Goal: Information Seeking & Learning: Learn about a topic

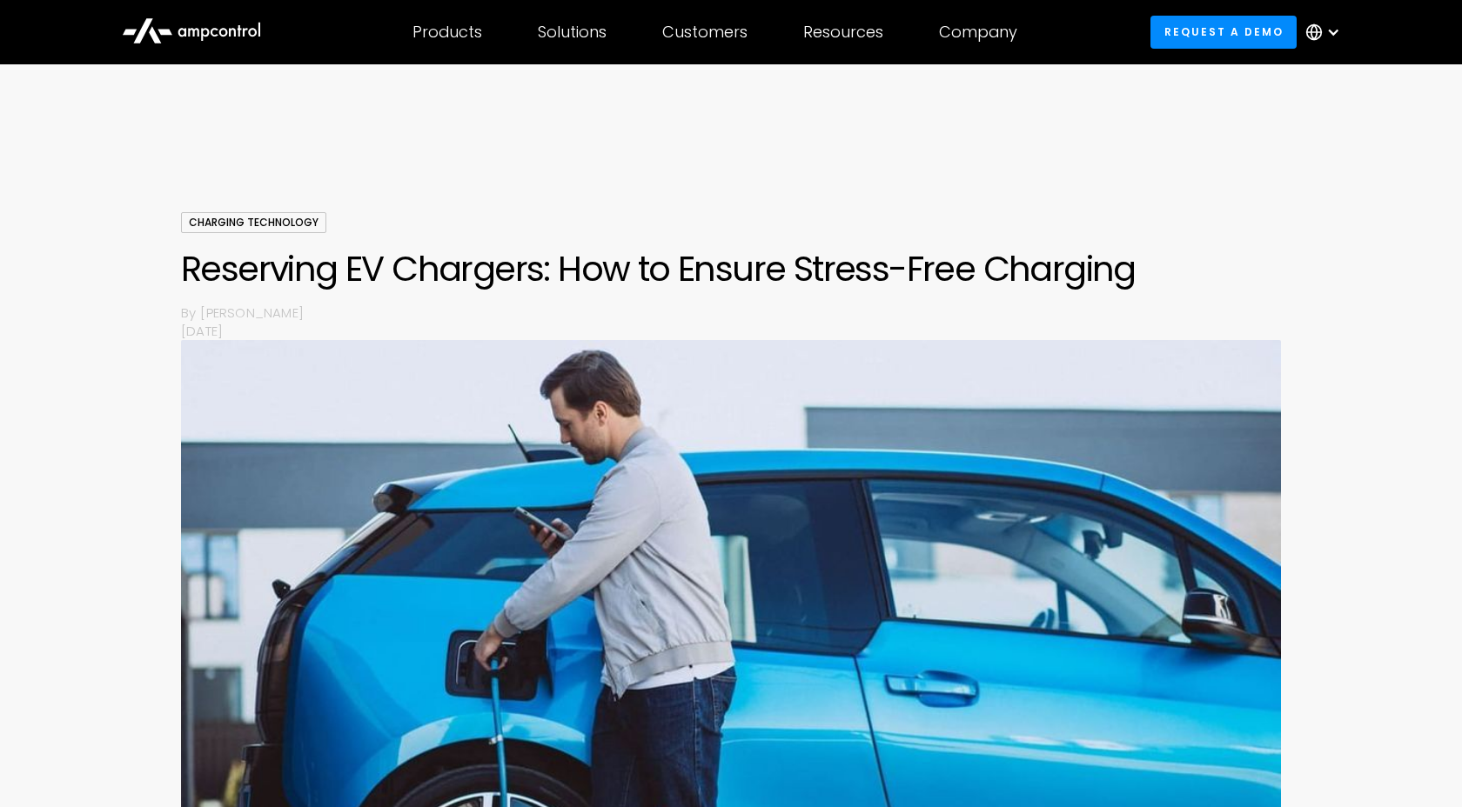
scroll to position [884, 0]
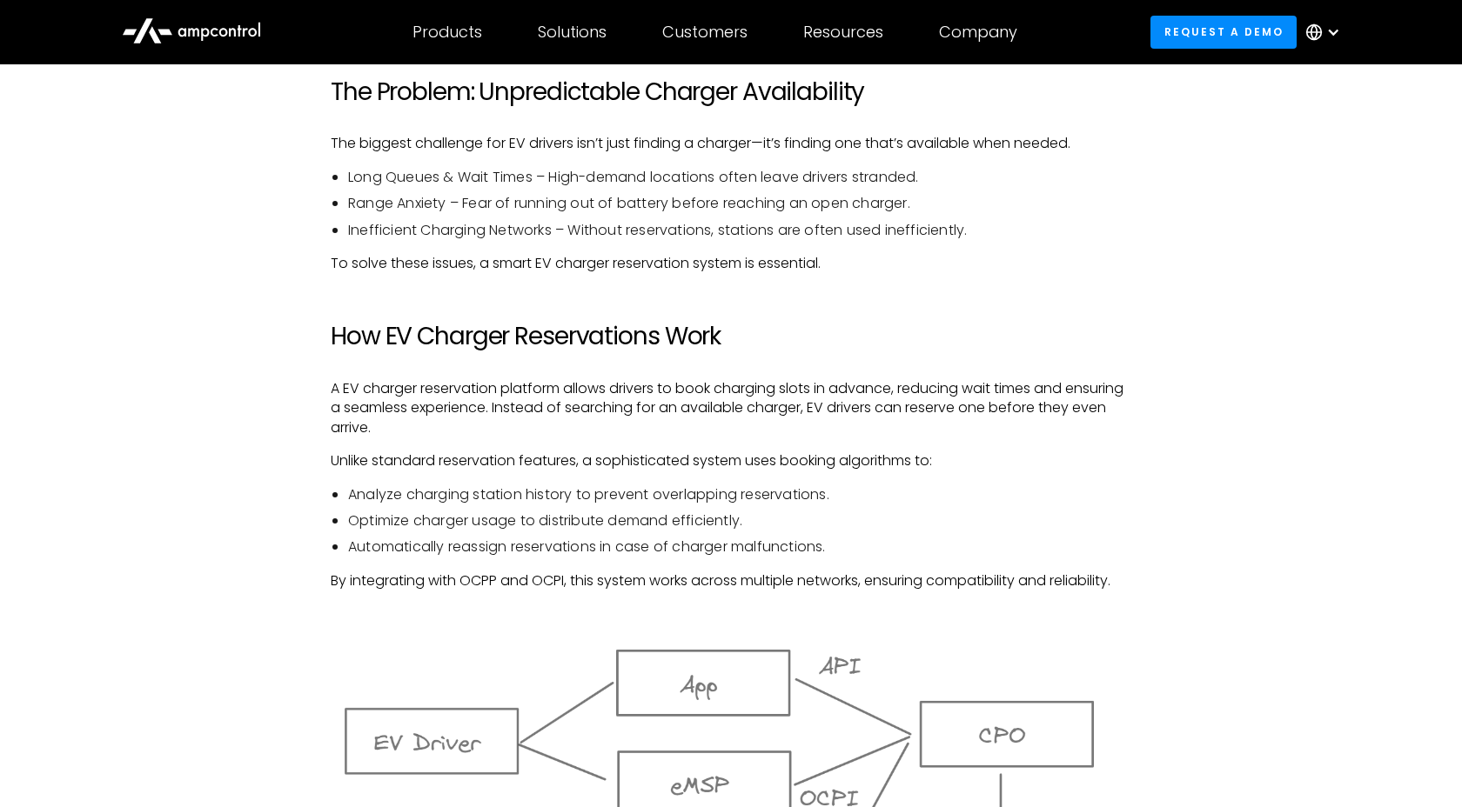
scroll to position [1165, 0]
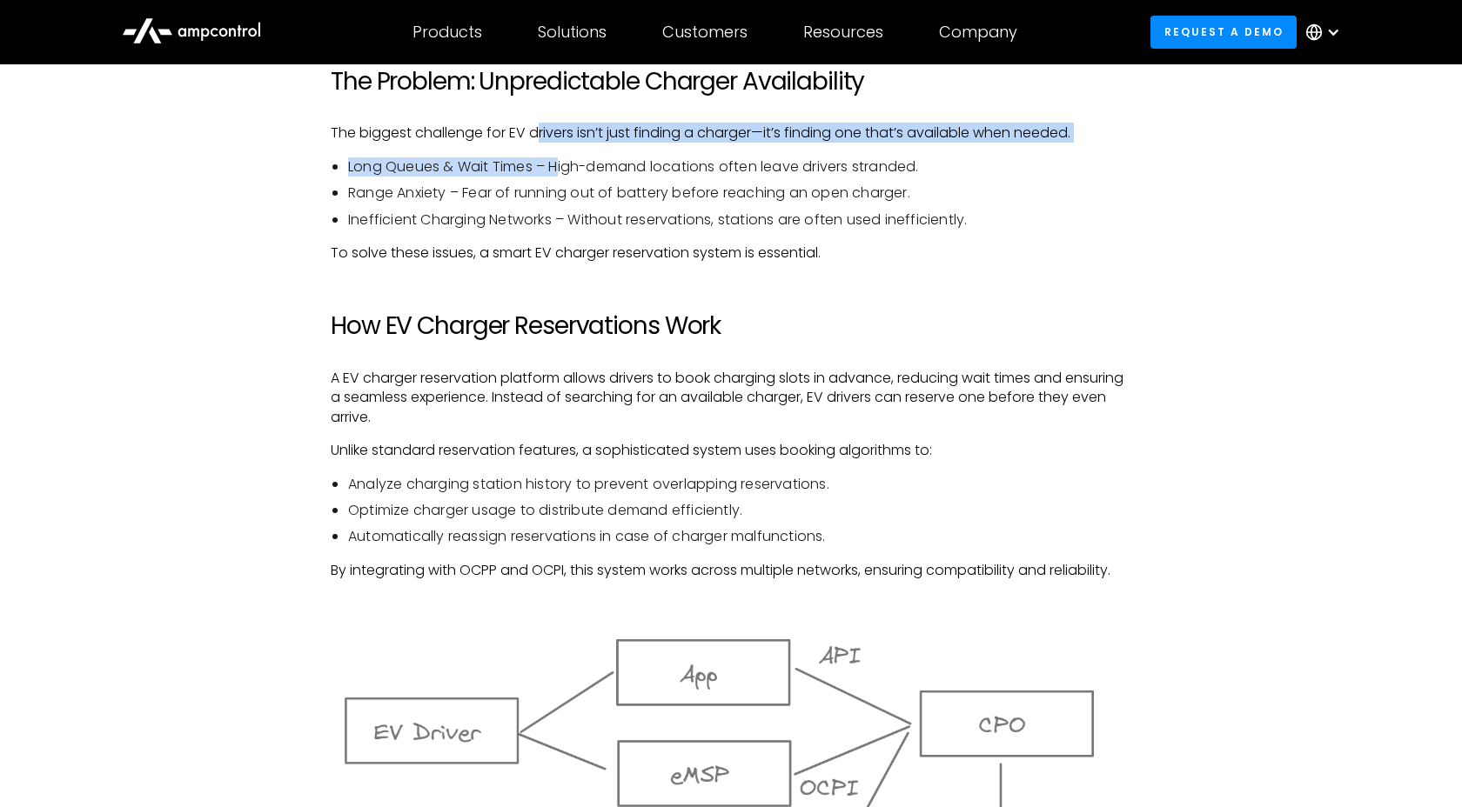
drag, startPoint x: 535, startPoint y: 133, endPoint x: 561, endPoint y: 162, distance: 38.8
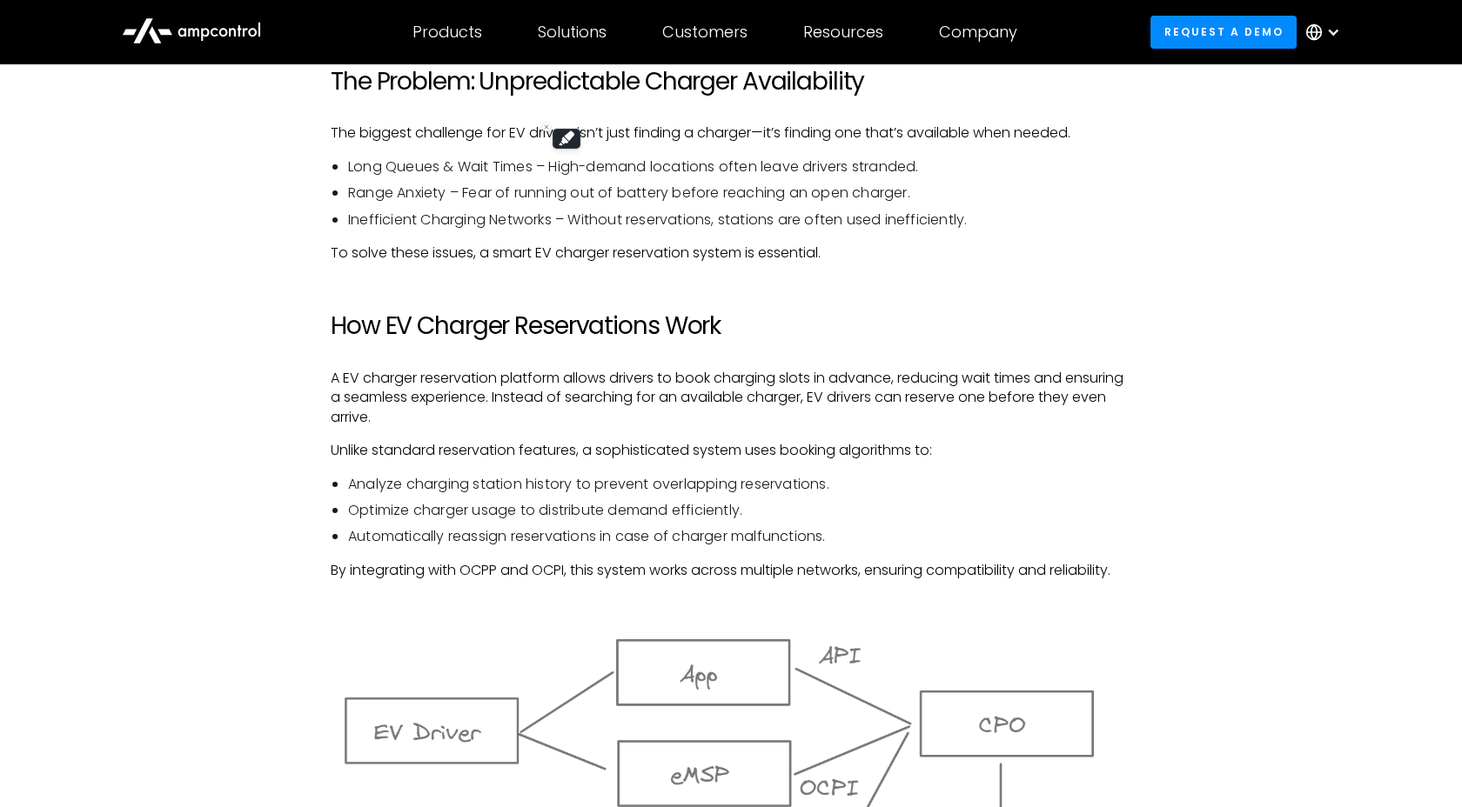
click at [593, 166] on li "Long Queues & Wait Times – High-demand locations often leave drivers stranded." at bounding box center [739, 166] width 783 height 19
drag, startPoint x: 593, startPoint y: 166, endPoint x: 835, endPoint y: 165, distance: 241.9
click at [835, 165] on li "Long Queues & Wait Times – High-demand locations often leave drivers stranded." at bounding box center [739, 166] width 783 height 19
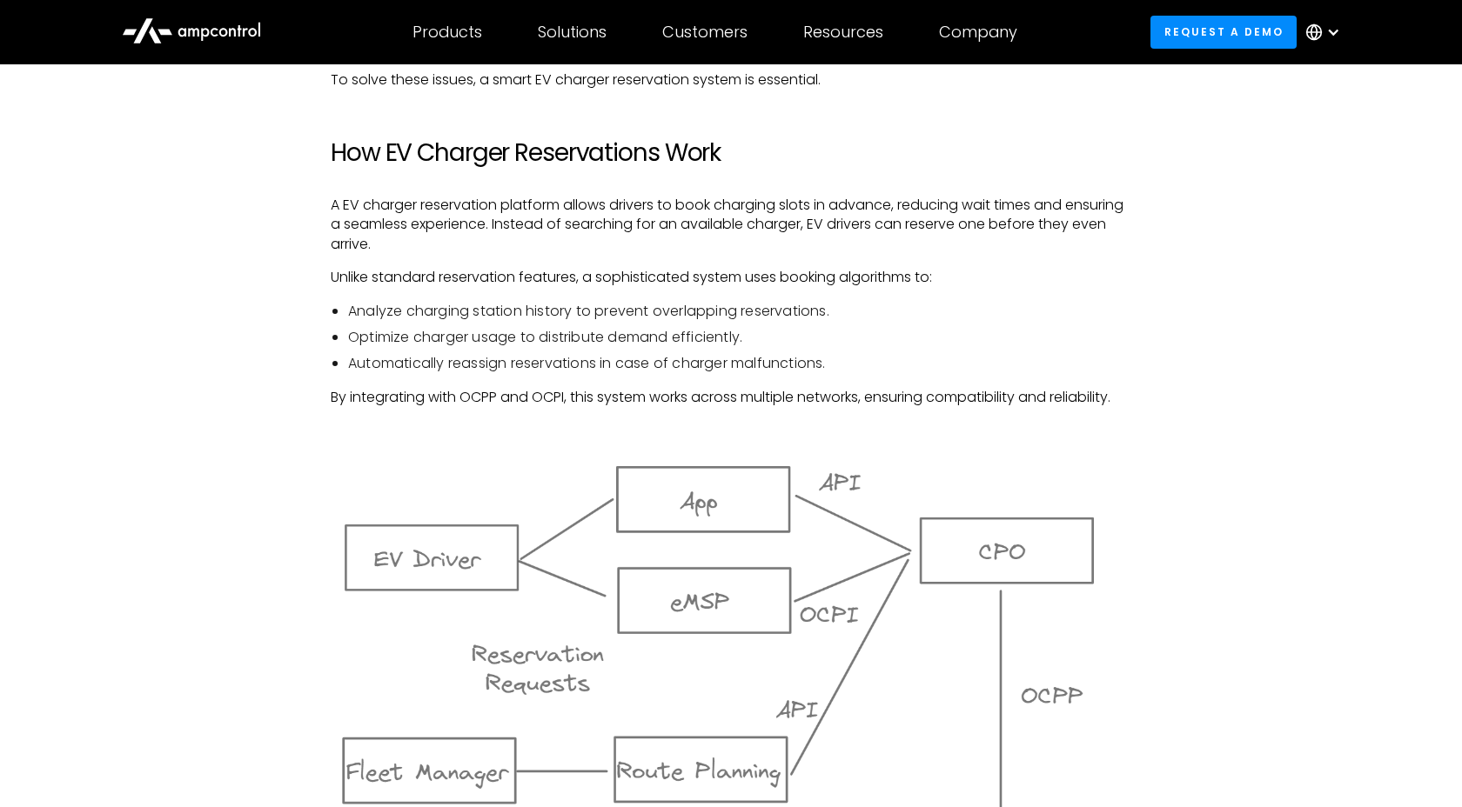
scroll to position [1342, 0]
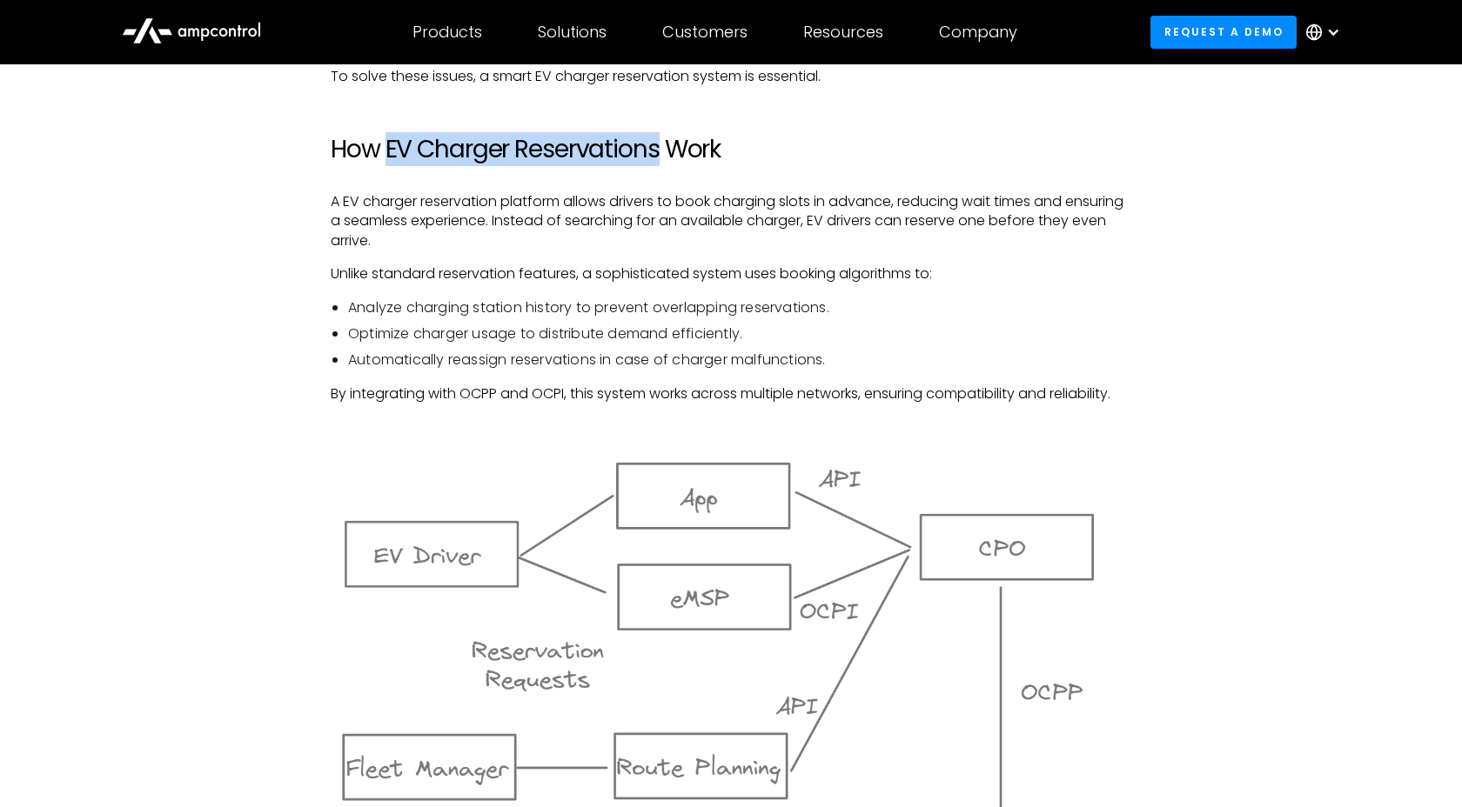
drag, startPoint x: 386, startPoint y: 149, endPoint x: 662, endPoint y: 158, distance: 276.0
click at [662, 158] on h2 "How EV Charger Reservations Work" at bounding box center [731, 150] width 801 height 30
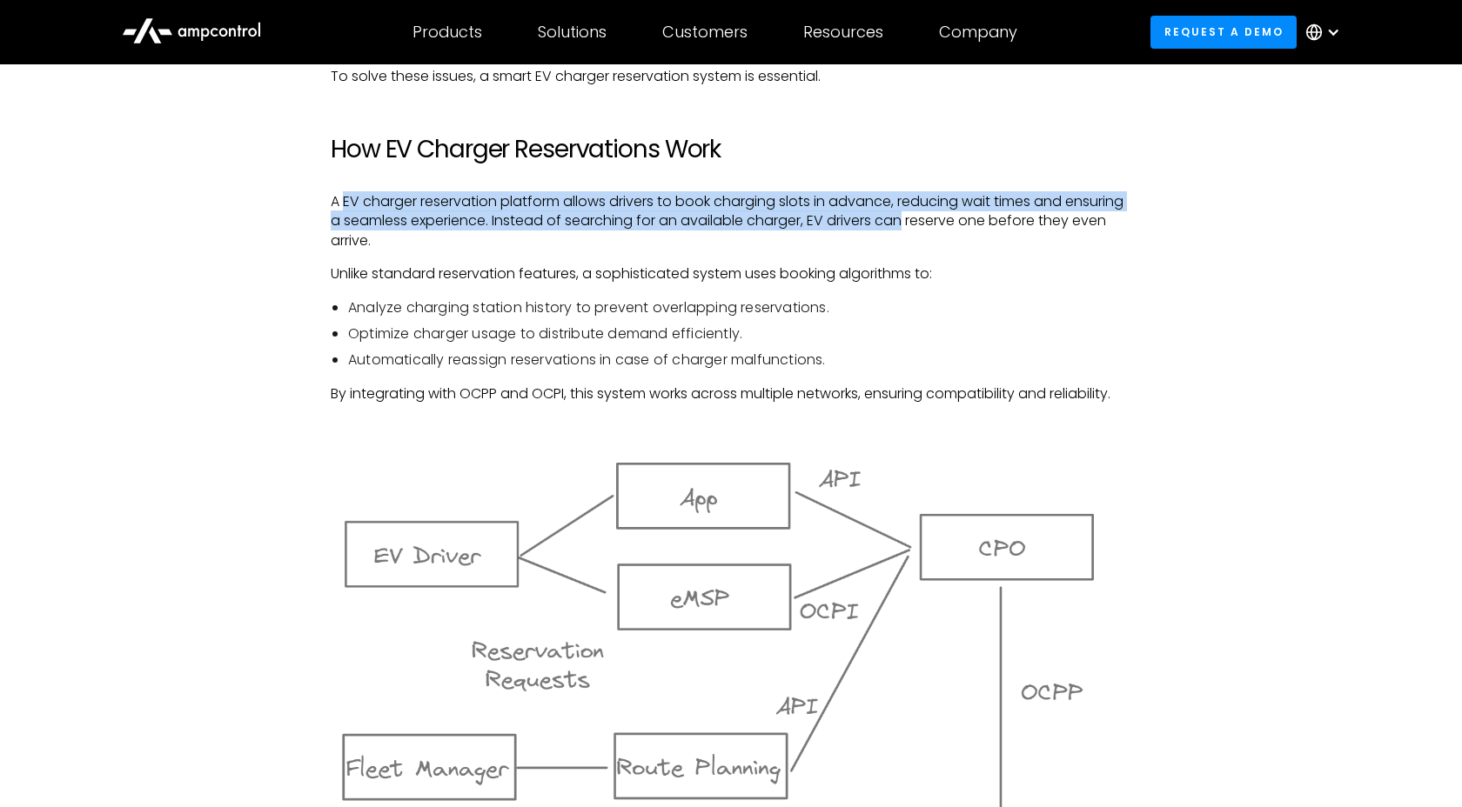
drag, startPoint x: 345, startPoint y: 203, endPoint x: 974, endPoint y: 224, distance: 628.6
click at [974, 224] on p "A EV charger reservation platform allows drivers to book charging slots in adva…" at bounding box center [731, 221] width 801 height 58
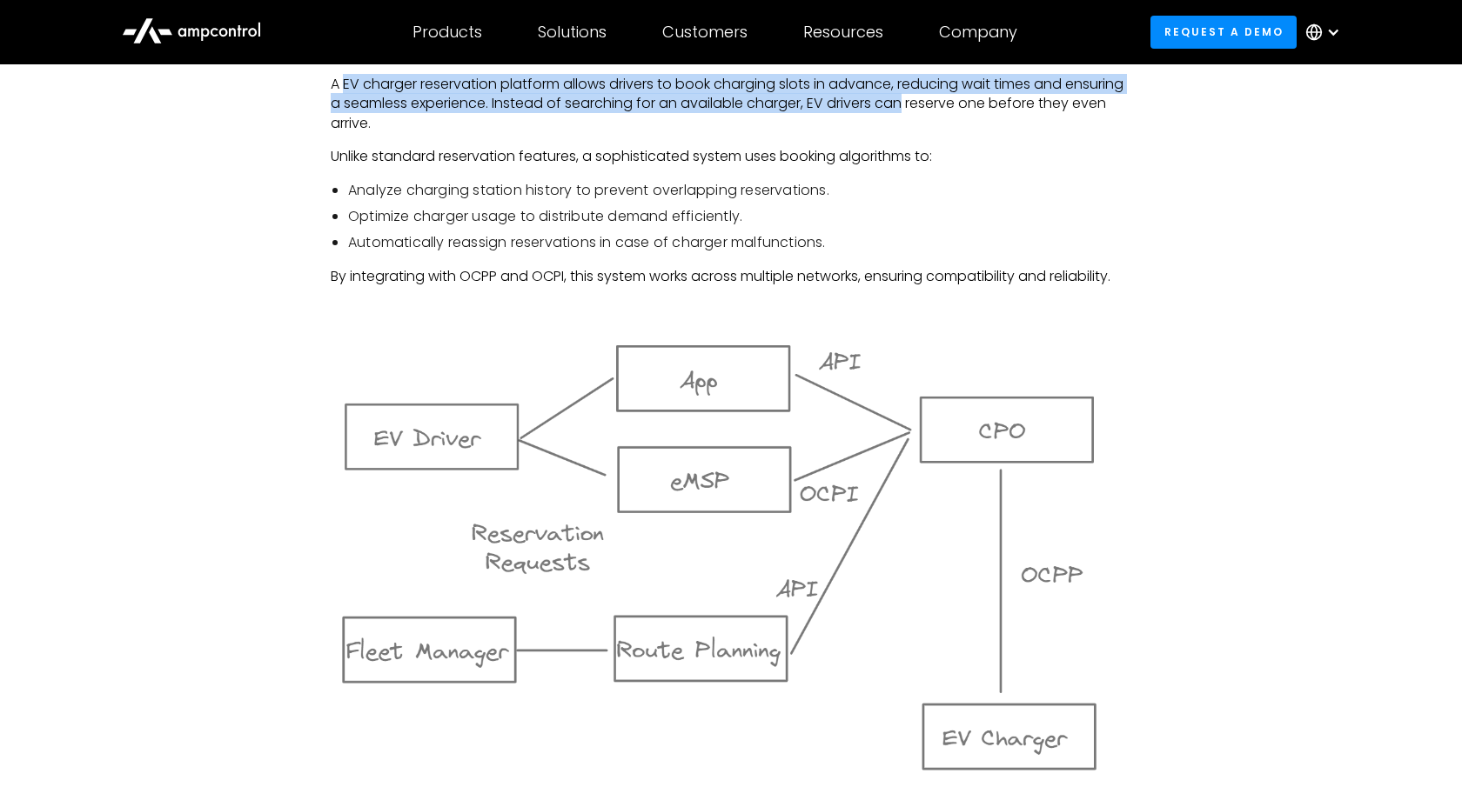
scroll to position [1463, 0]
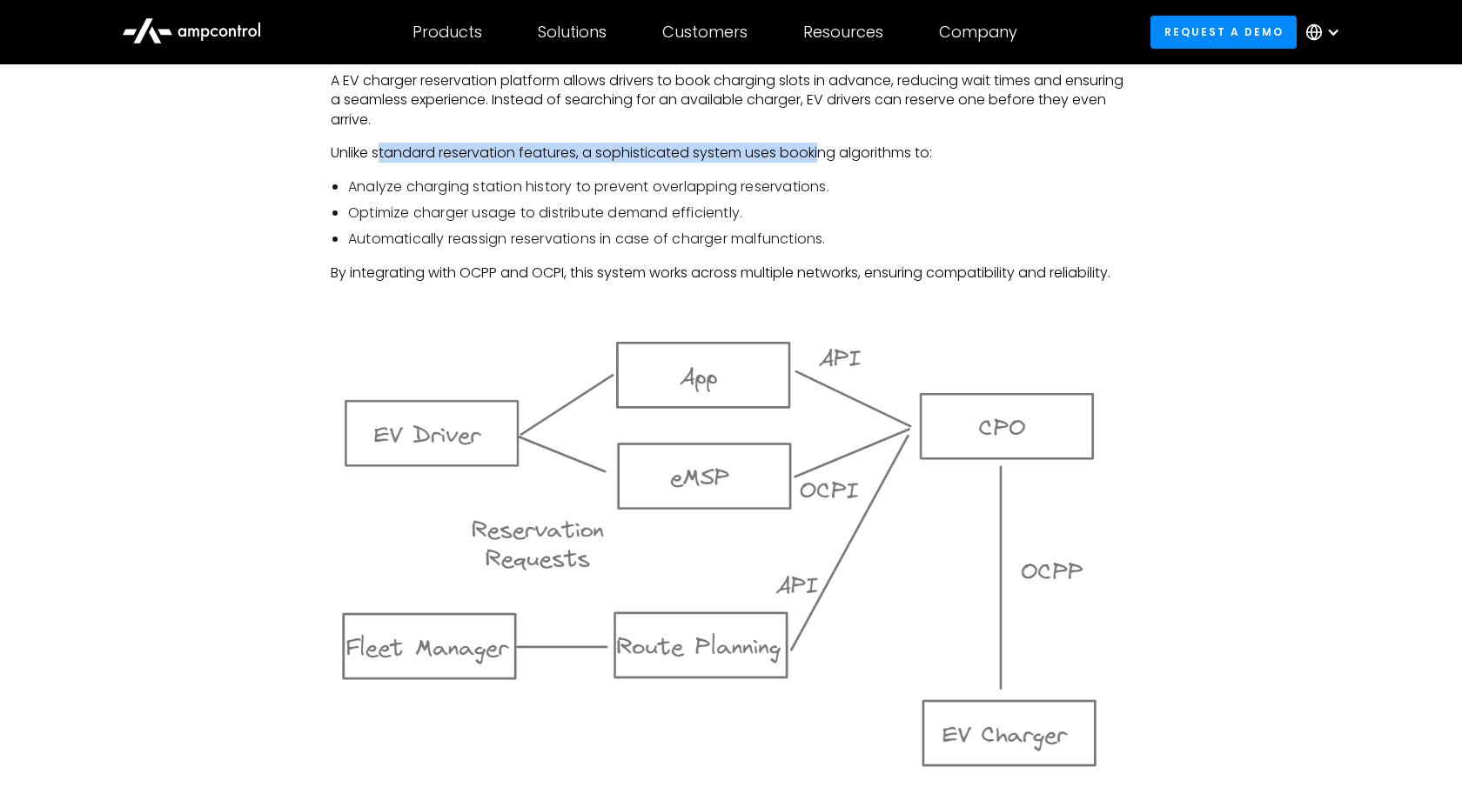
drag, startPoint x: 382, startPoint y: 157, endPoint x: 825, endPoint y: 150, distance: 443.0
click at [825, 150] on p "Unlike standard reservation features, a sophisticated system uses booking algor…" at bounding box center [731, 153] width 801 height 19
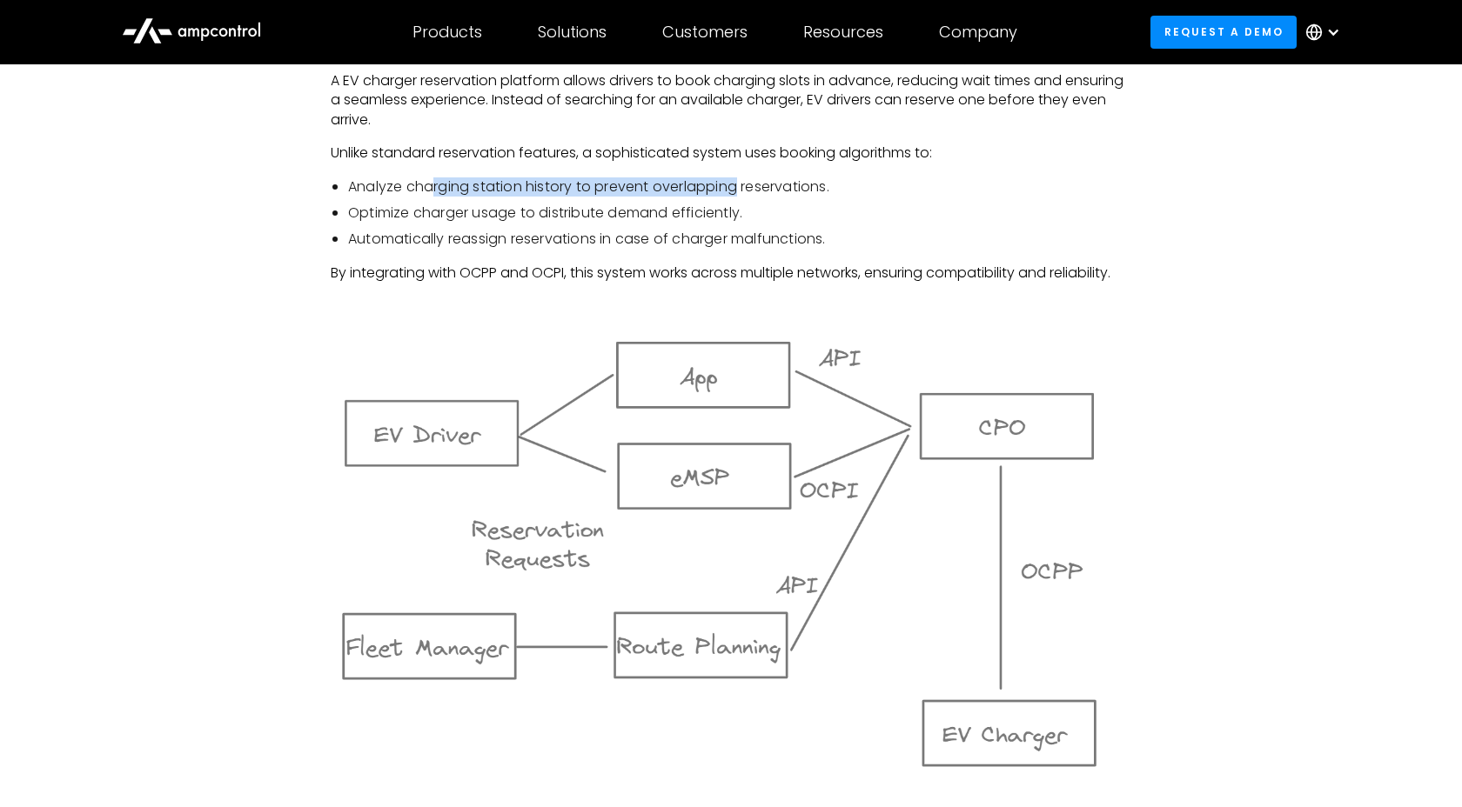
drag, startPoint x: 431, startPoint y: 193, endPoint x: 736, endPoint y: 184, distance: 305.6
click at [736, 184] on li "Analyze charging station history to prevent overlapping reservations." at bounding box center [739, 187] width 783 height 19
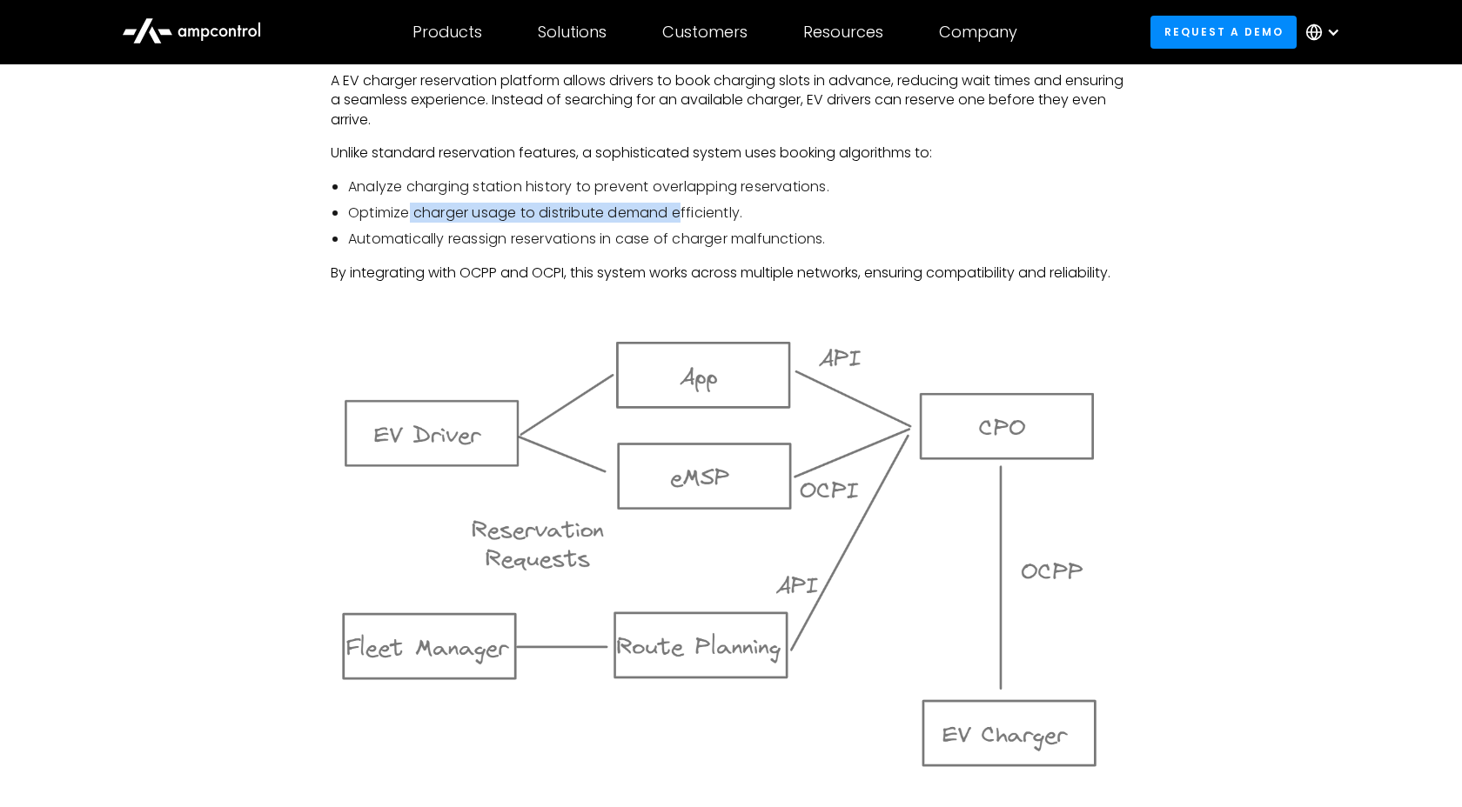
drag, startPoint x: 411, startPoint y: 214, endPoint x: 681, endPoint y: 205, distance: 270.8
click at [681, 205] on li "Optimize charger usage to distribute demand efficiently." at bounding box center [739, 213] width 783 height 19
drag, startPoint x: 446, startPoint y: 240, endPoint x: 725, endPoint y: 238, distance: 278.5
click at [725, 238] on li "Automatically reassign reservations in case of charger malfunctions." at bounding box center [739, 239] width 783 height 19
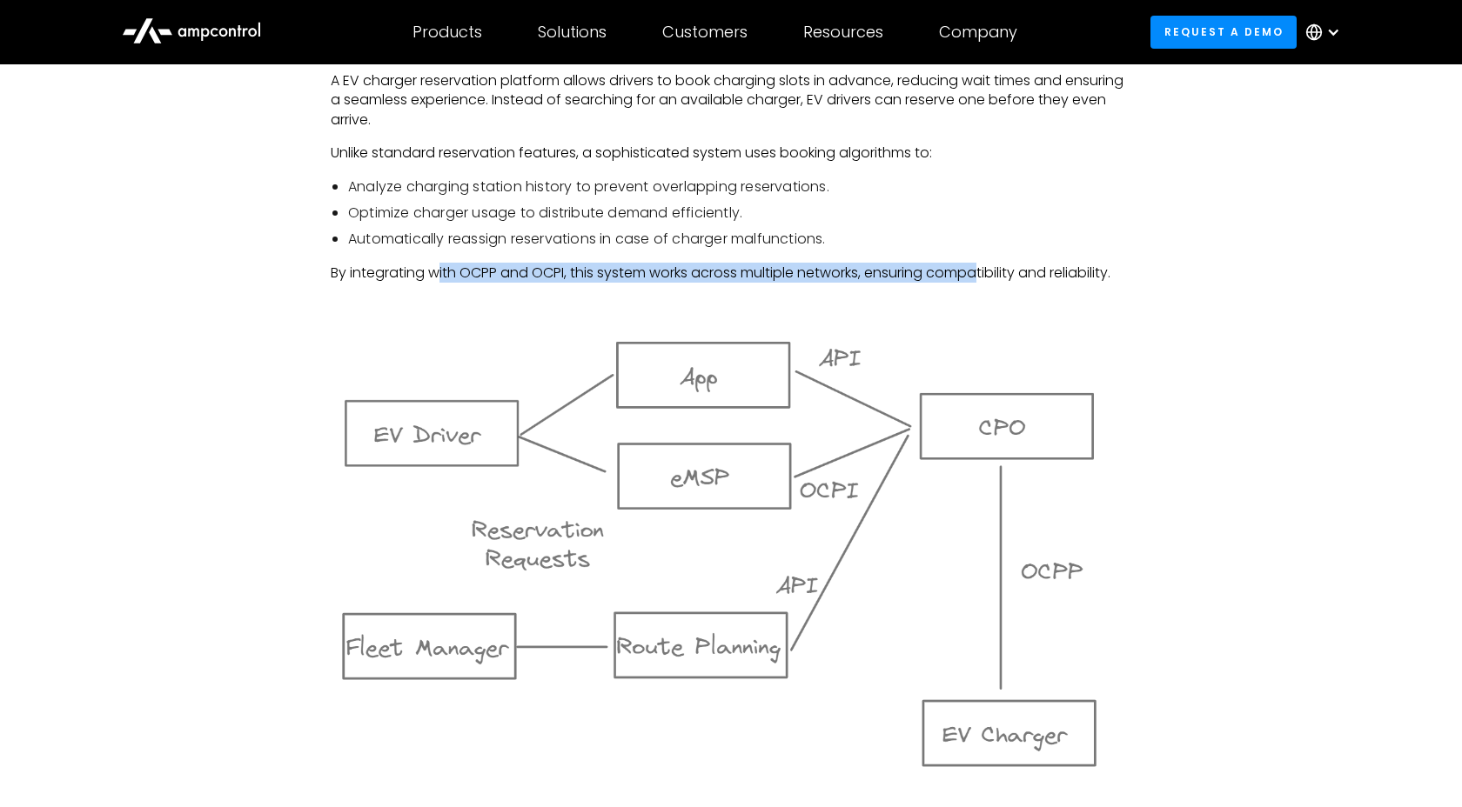
drag, startPoint x: 440, startPoint y: 273, endPoint x: 987, endPoint y: 277, distance: 546.5
click at [987, 277] on p "By integrating with OCPP and OCPI, this system works across multiple networks, …" at bounding box center [731, 273] width 801 height 19
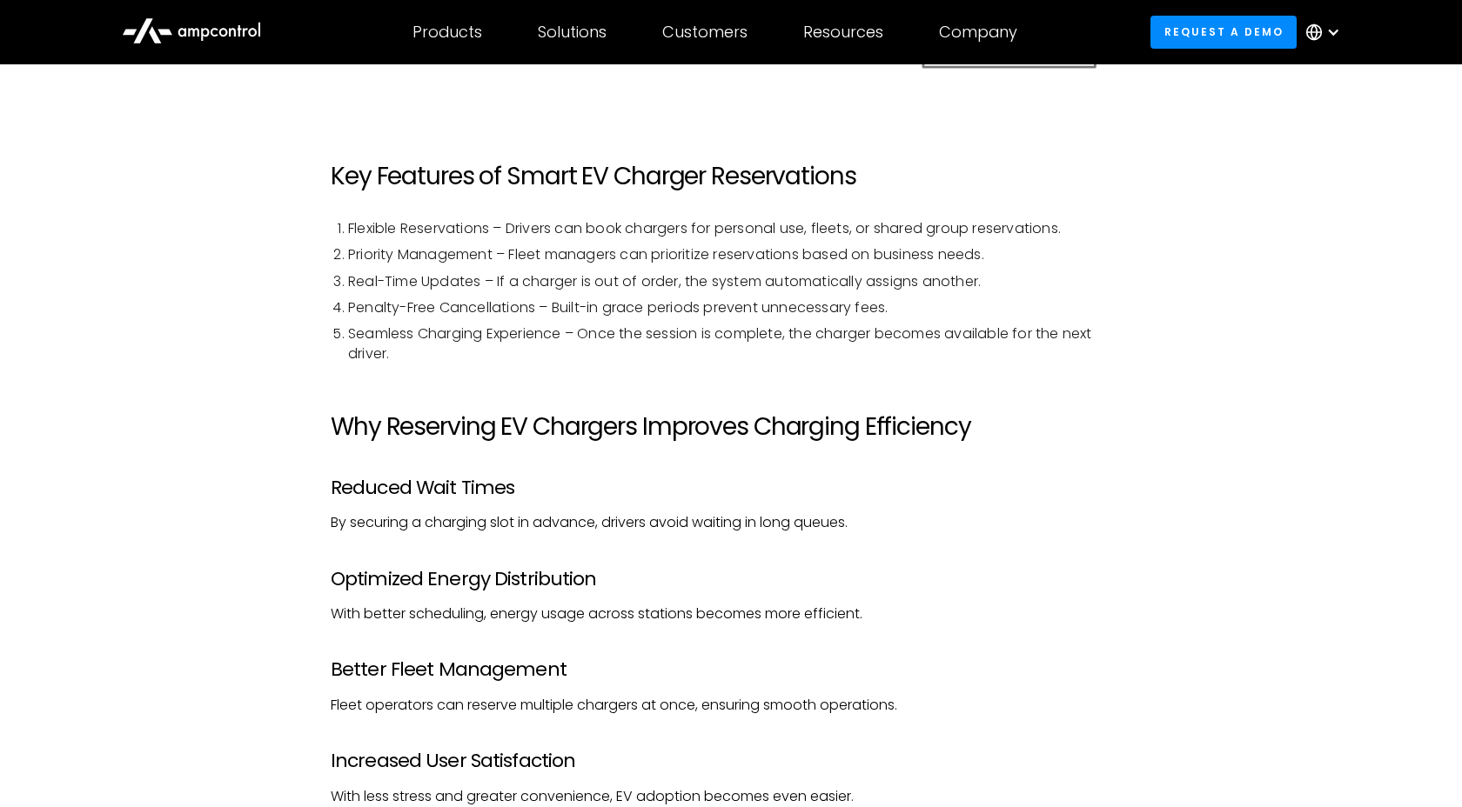
scroll to position [2162, 0]
drag, startPoint x: 566, startPoint y: 227, endPoint x: 967, endPoint y: 224, distance: 401.1
click at [967, 224] on li "Flexible Reservations – Drivers can book chargers for personal use, fleets, or …" at bounding box center [739, 227] width 783 height 19
drag, startPoint x: 557, startPoint y: 279, endPoint x: 922, endPoint y: 278, distance: 365.5
click at [922, 278] on li "Real-Time Updates – If a charger is out of order, the system automatically assi…" at bounding box center [739, 280] width 783 height 19
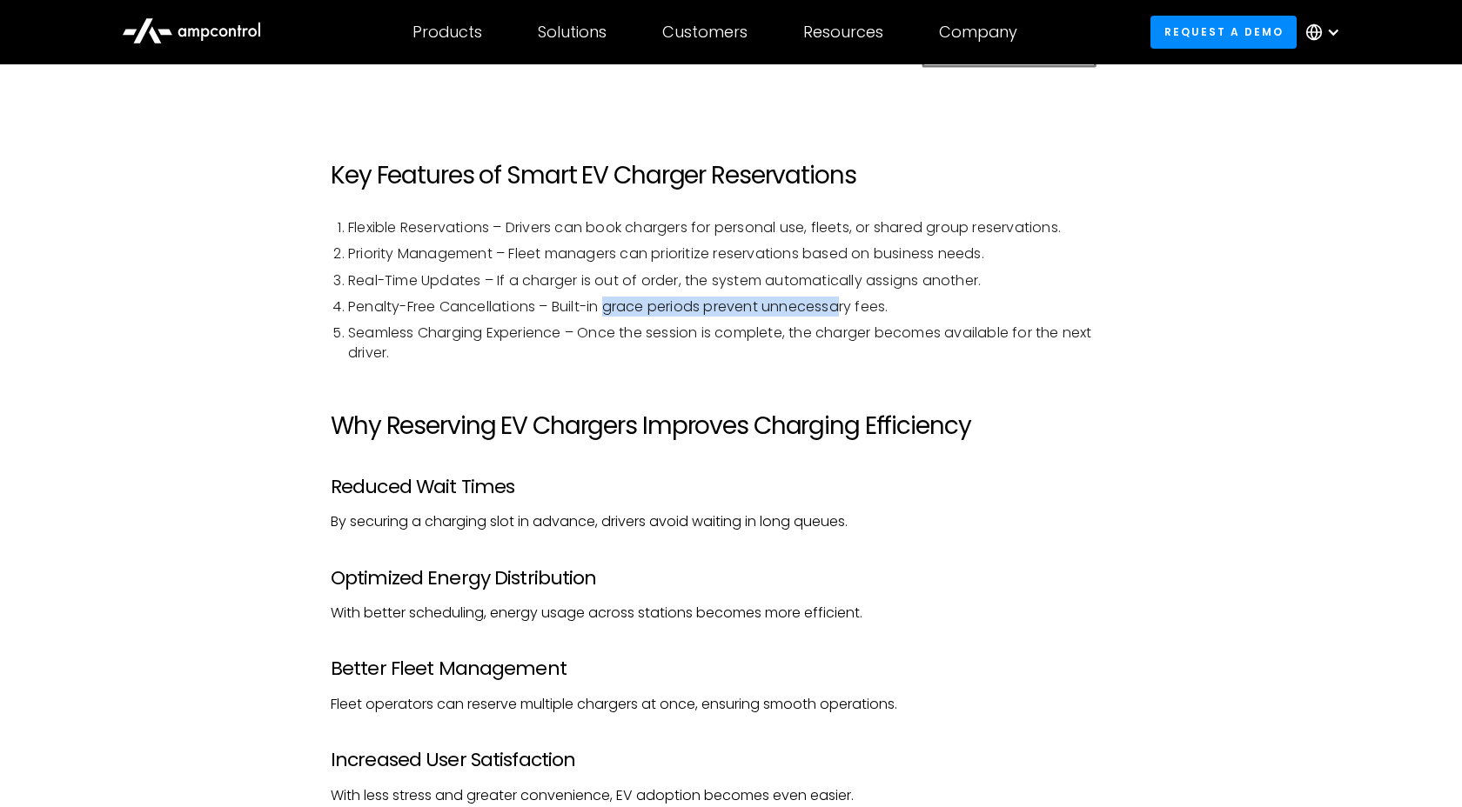
drag, startPoint x: 607, startPoint y: 308, endPoint x: 848, endPoint y: 306, distance: 240.2
click at [848, 306] on li "Penalty-Free Cancellations – Built-in grace periods prevent unnecessary fees." at bounding box center [739, 307] width 783 height 19
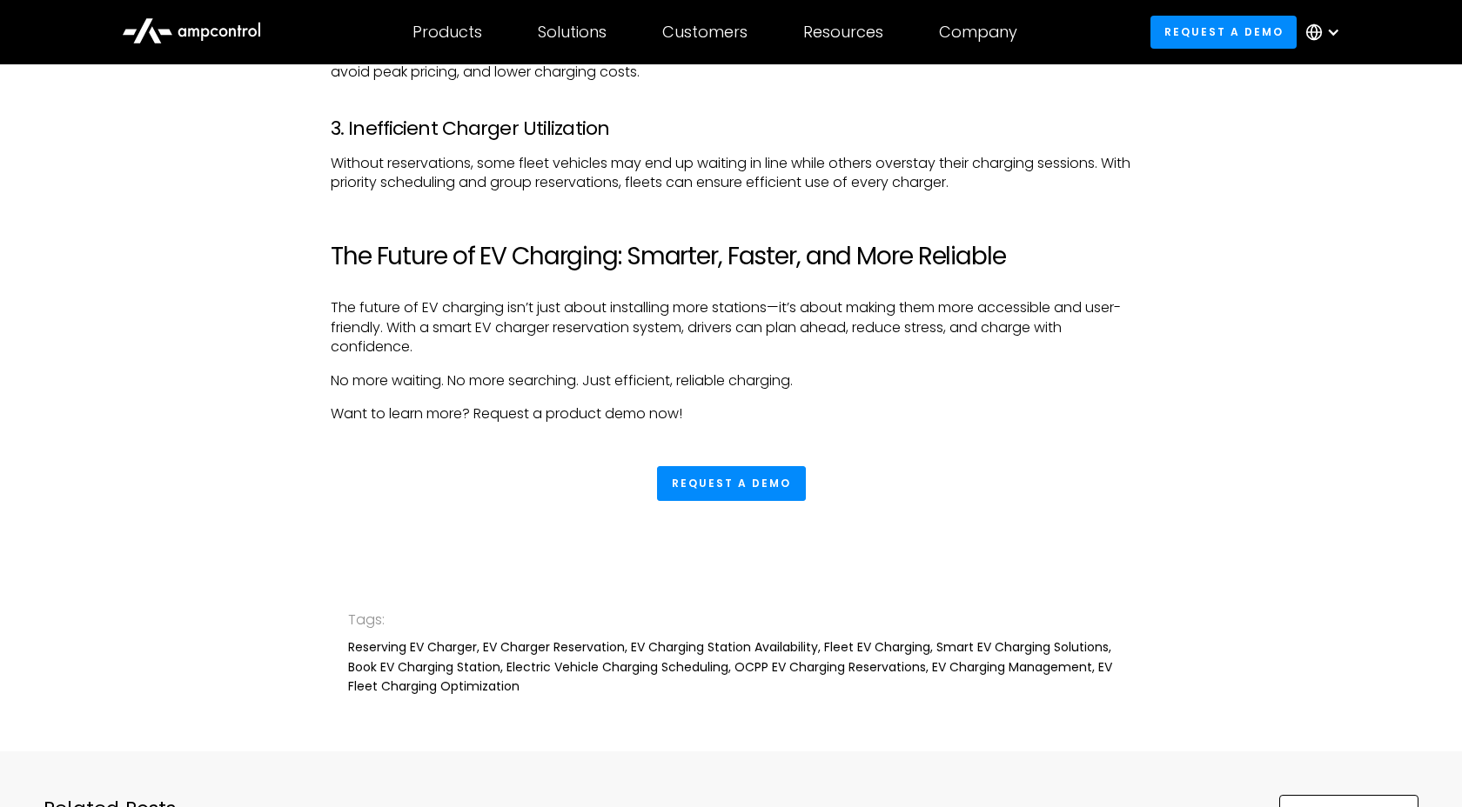
scroll to position [3298, 0]
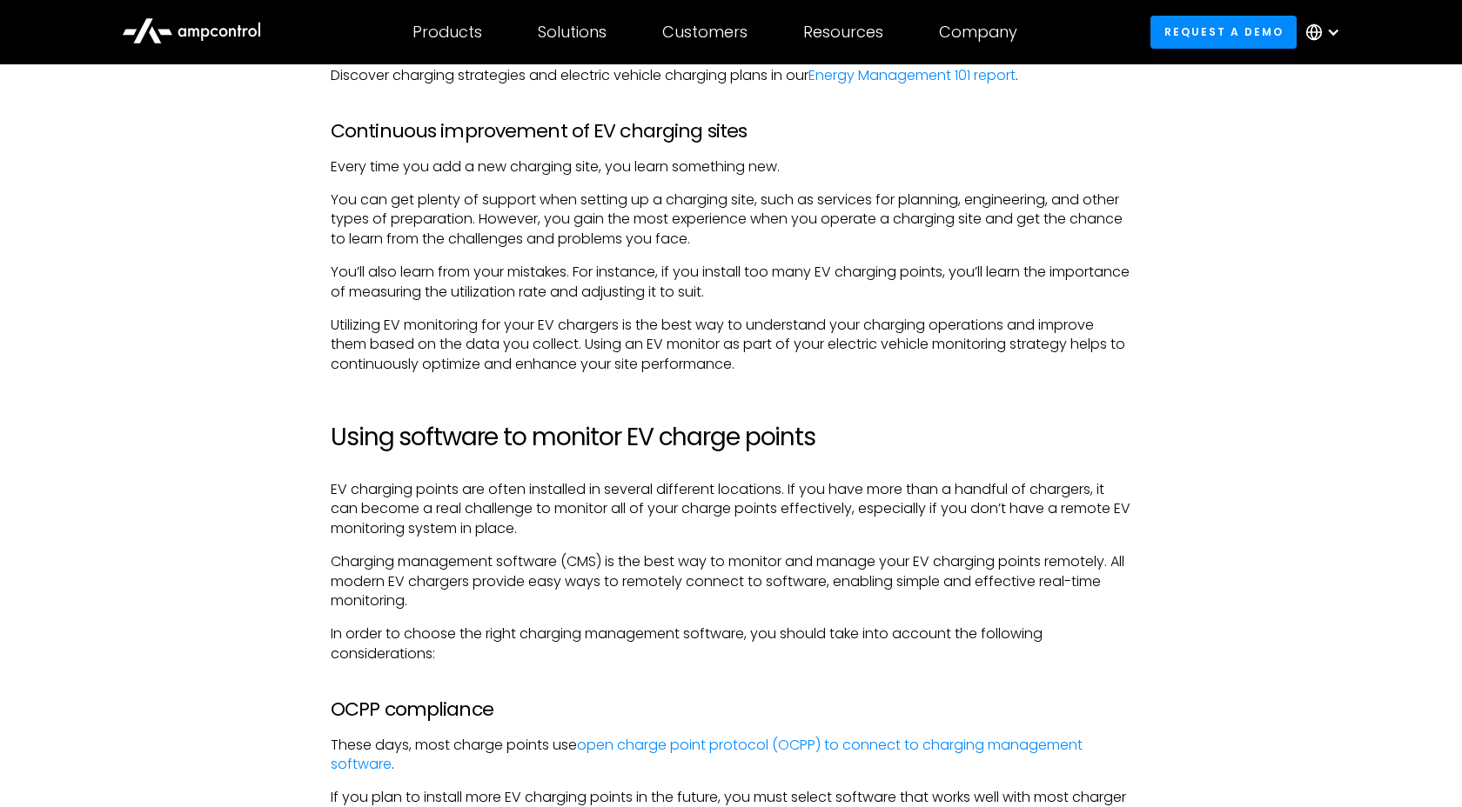
scroll to position [2140, 0]
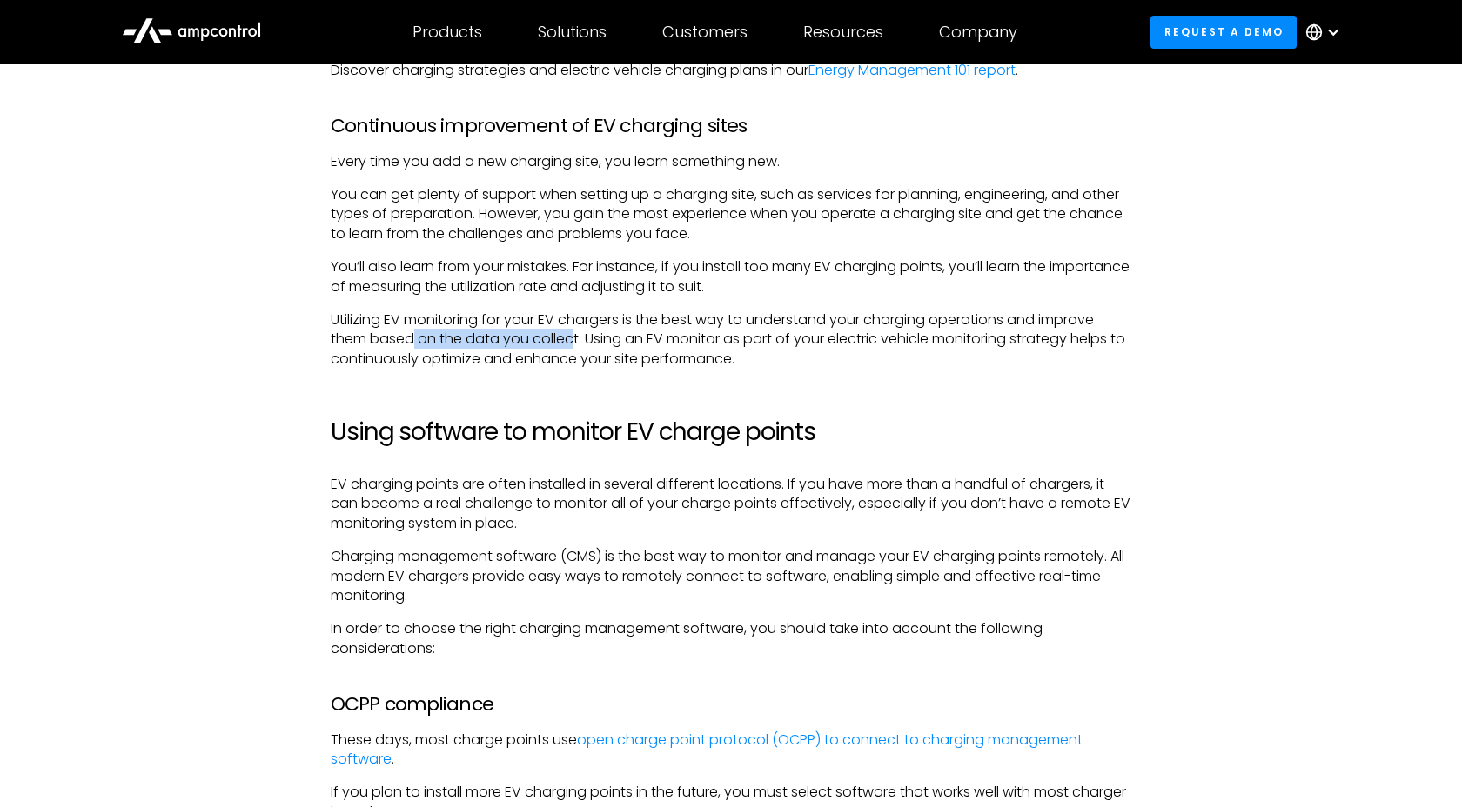
drag, startPoint x: 413, startPoint y: 346, endPoint x: 570, endPoint y: 339, distance: 156.8
click at [570, 339] on p "Utilizing EV monitoring for your EV chargers is the best way to understand your…" at bounding box center [731, 340] width 801 height 58
drag, startPoint x: 651, startPoint y: 338, endPoint x: 726, endPoint y: 338, distance: 74.8
click at [726, 338] on p "Utilizing EV monitoring for your EV chargers is the best way to understand your…" at bounding box center [731, 340] width 801 height 58
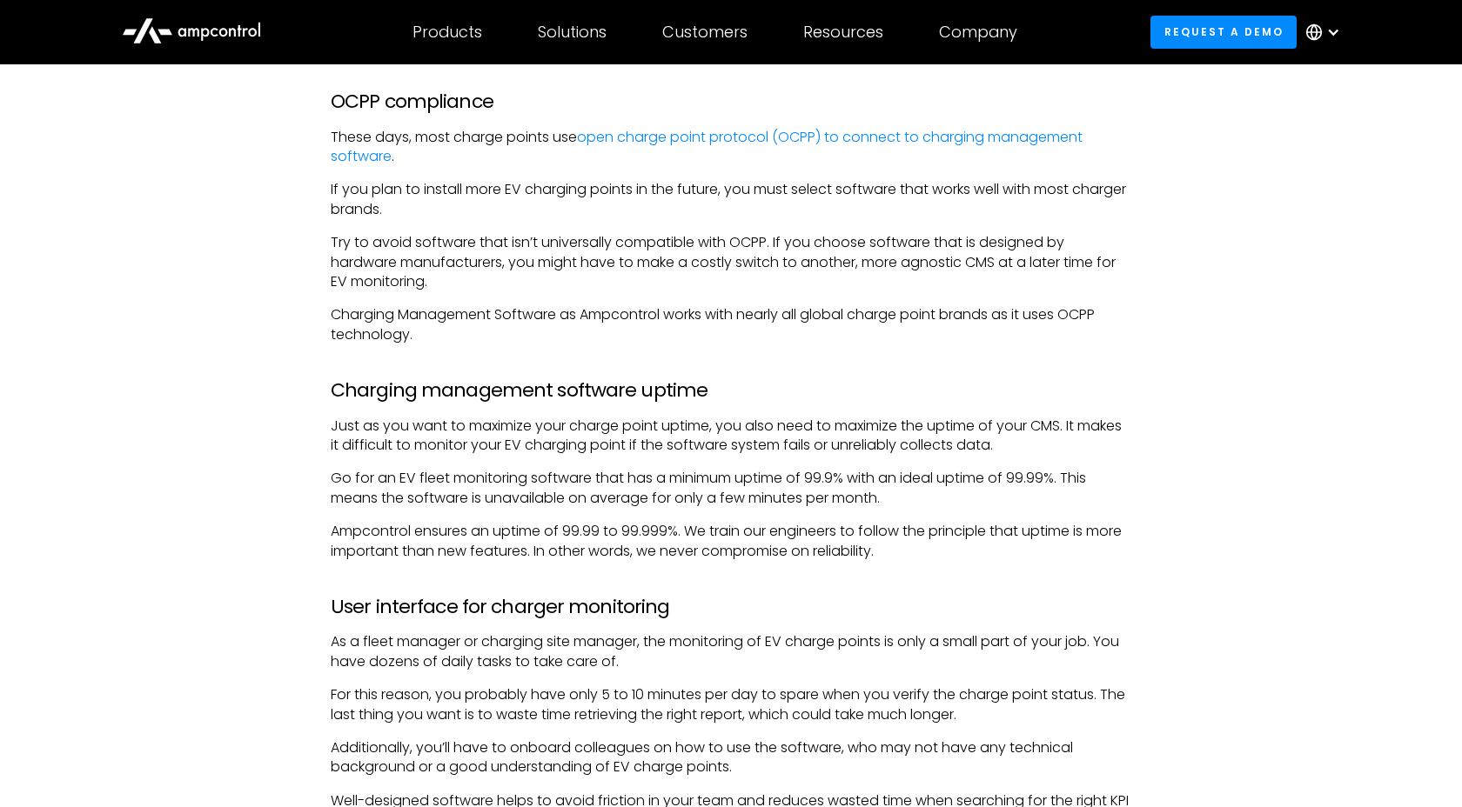
scroll to position [2756, 0]
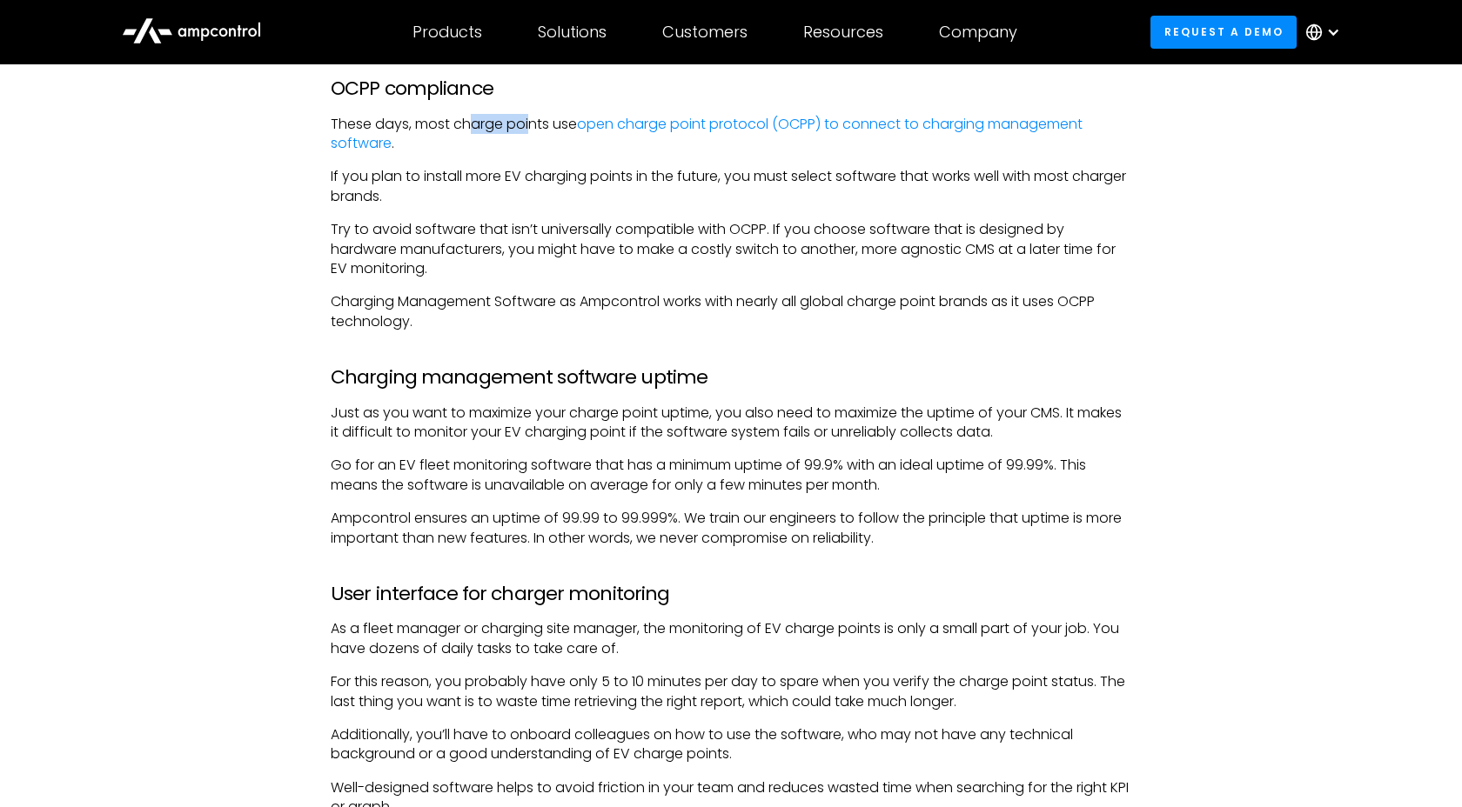
drag, startPoint x: 468, startPoint y: 129, endPoint x: 532, endPoint y: 127, distance: 63.5
click at [532, 127] on p "These days, most charge points use open charge point protocol (OCPP) to connect…" at bounding box center [731, 134] width 801 height 39
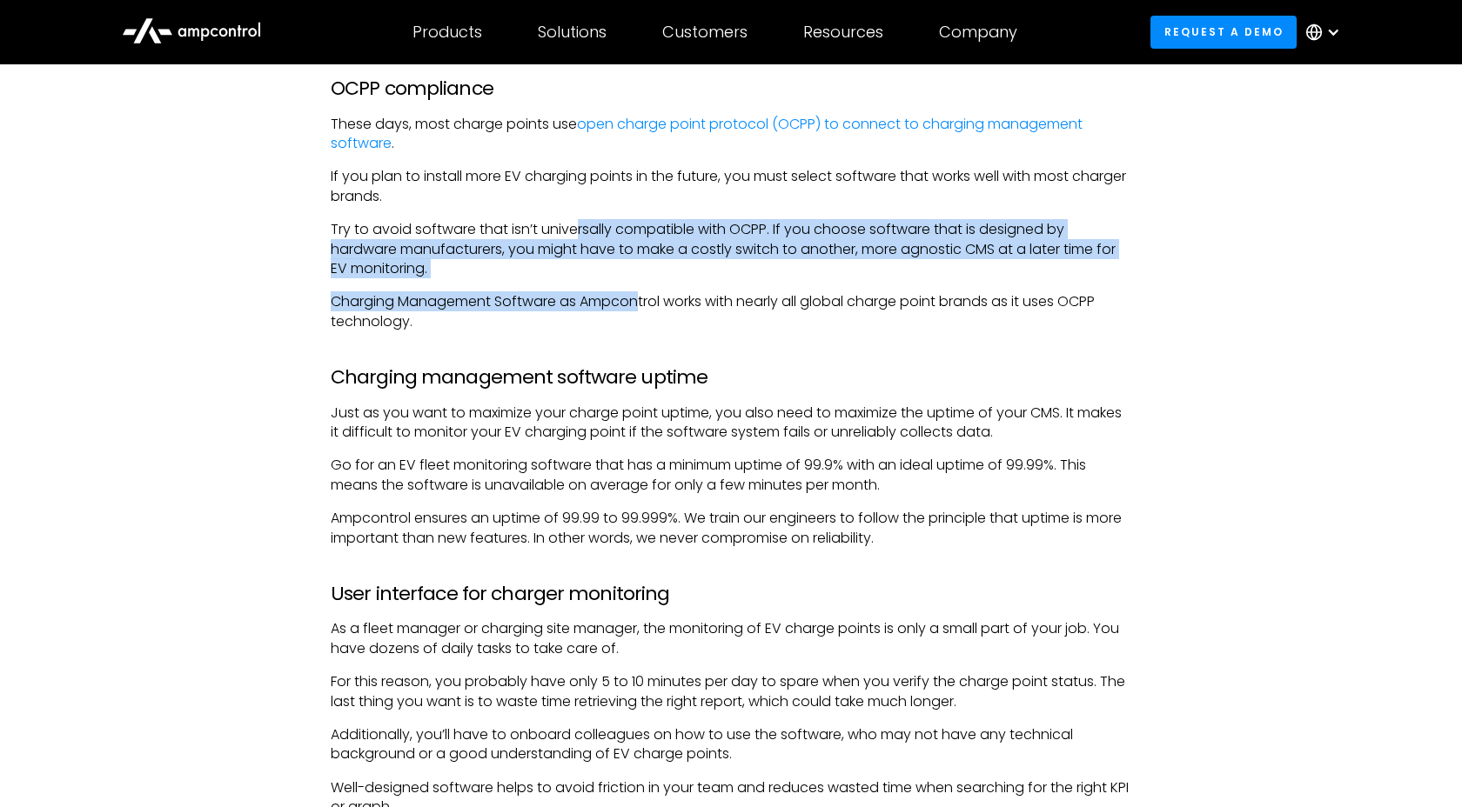
drag, startPoint x: 578, startPoint y: 228, endPoint x: 644, endPoint y: 315, distance: 109.3
click at [644, 315] on div "When operating an EV fleet, poor operation and maintenance of EV charging point…" at bounding box center [731, 718] width 801 height 4527
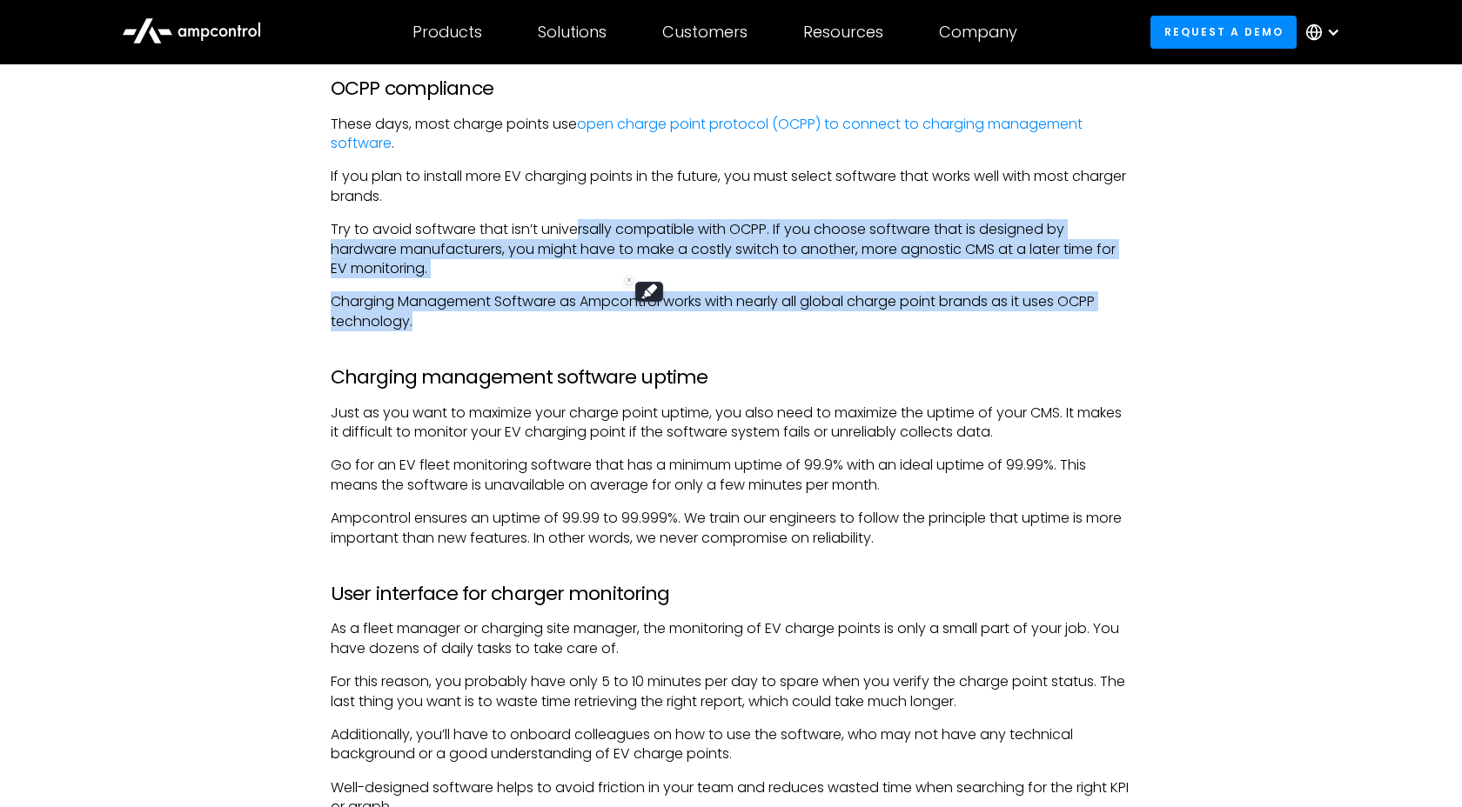
click at [775, 308] on p "Charging Management Software as Ampcontrol works with nearly all global charge …" at bounding box center [731, 311] width 801 height 39
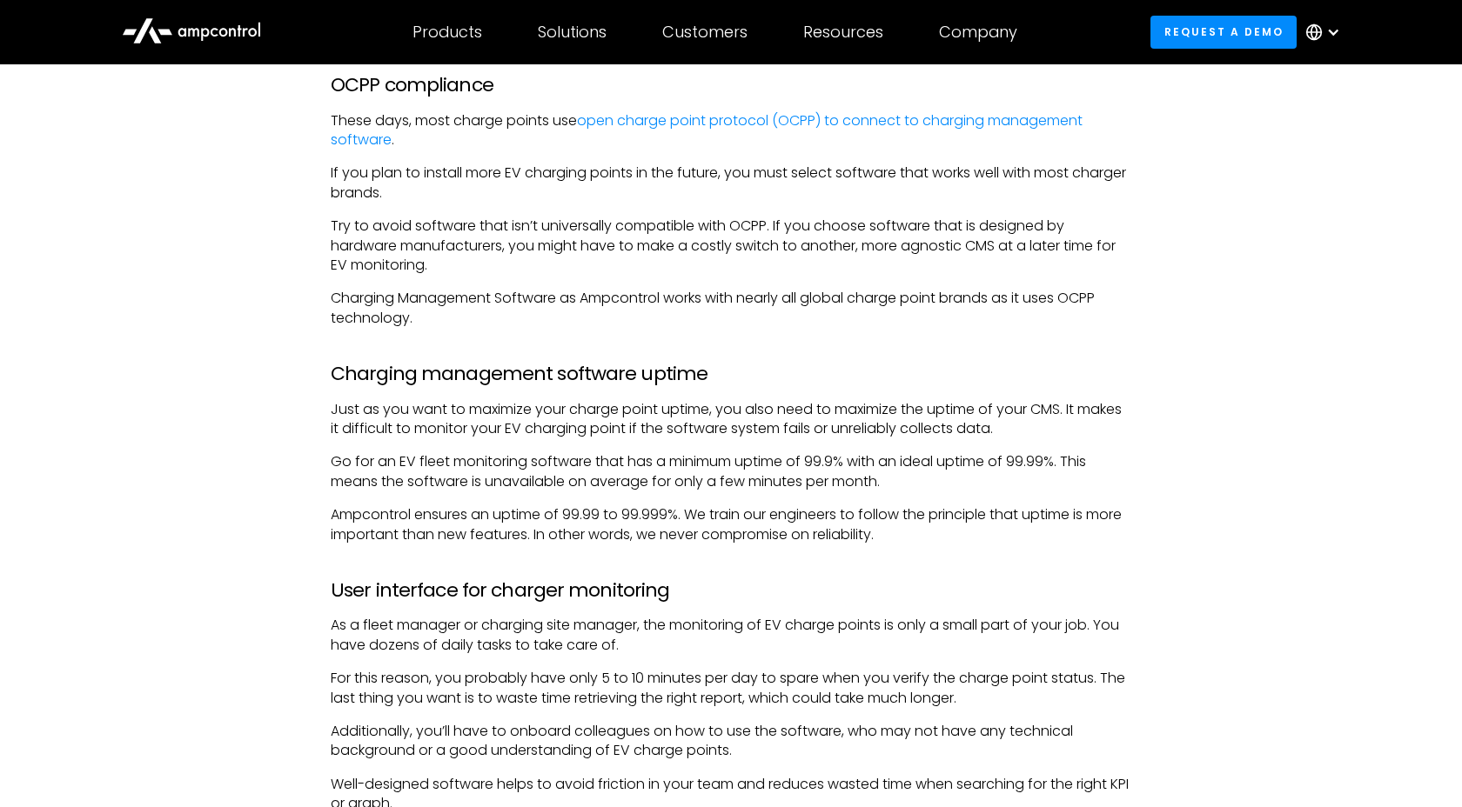
scroll to position [2753, 0]
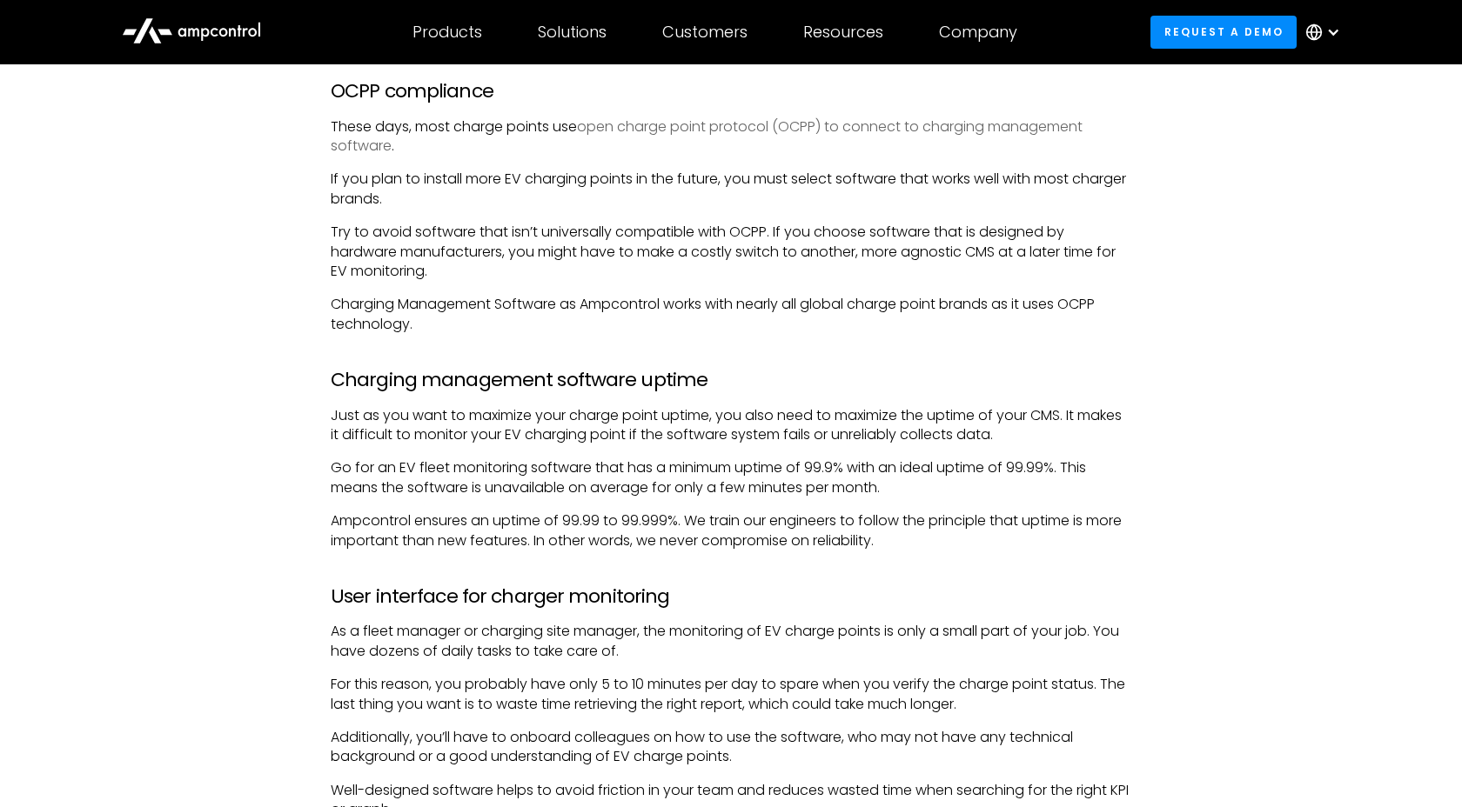
click at [668, 125] on link "open charge point protocol (OCPP) to connect to charging management software" at bounding box center [707, 136] width 752 height 39
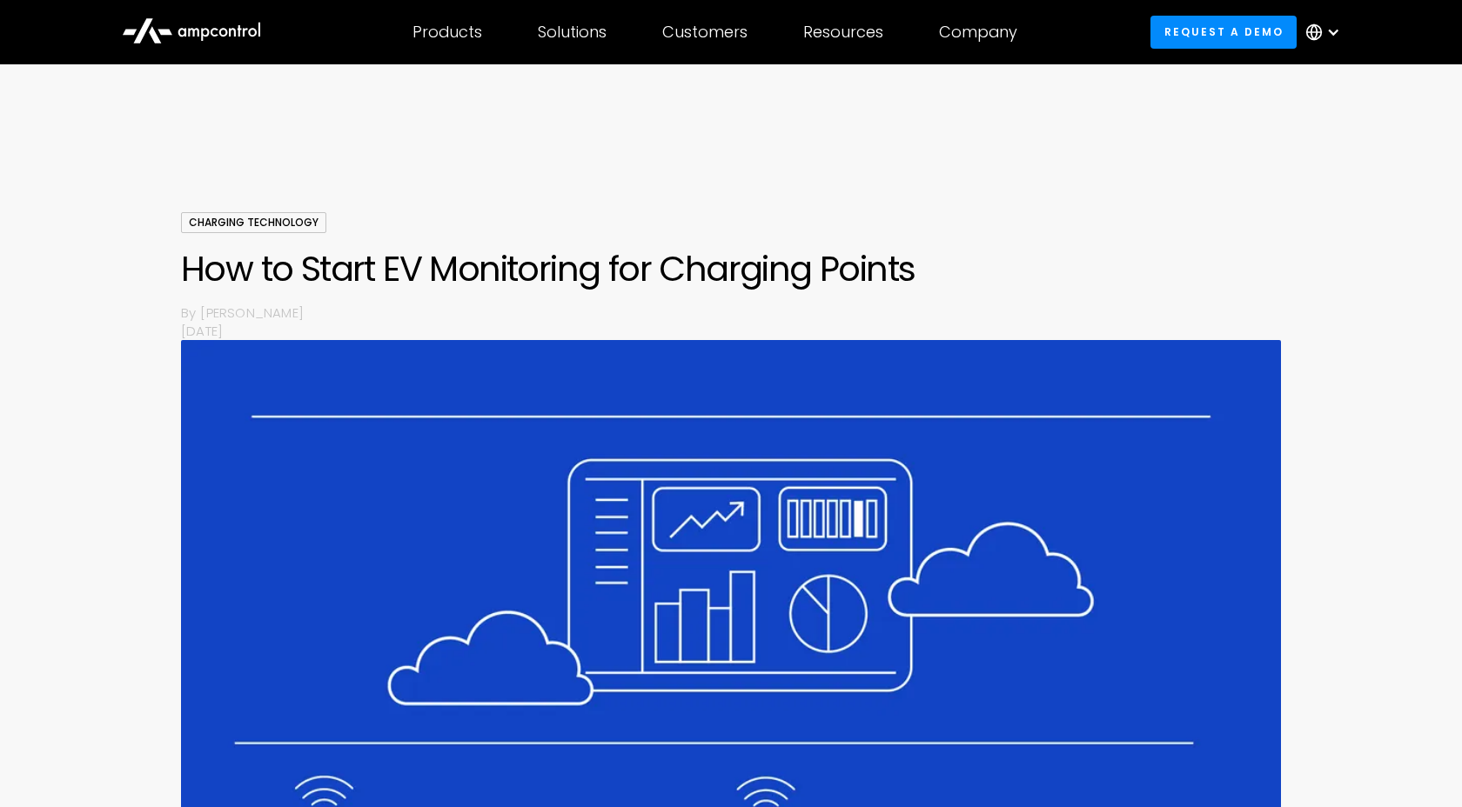
scroll to position [2753, 0]
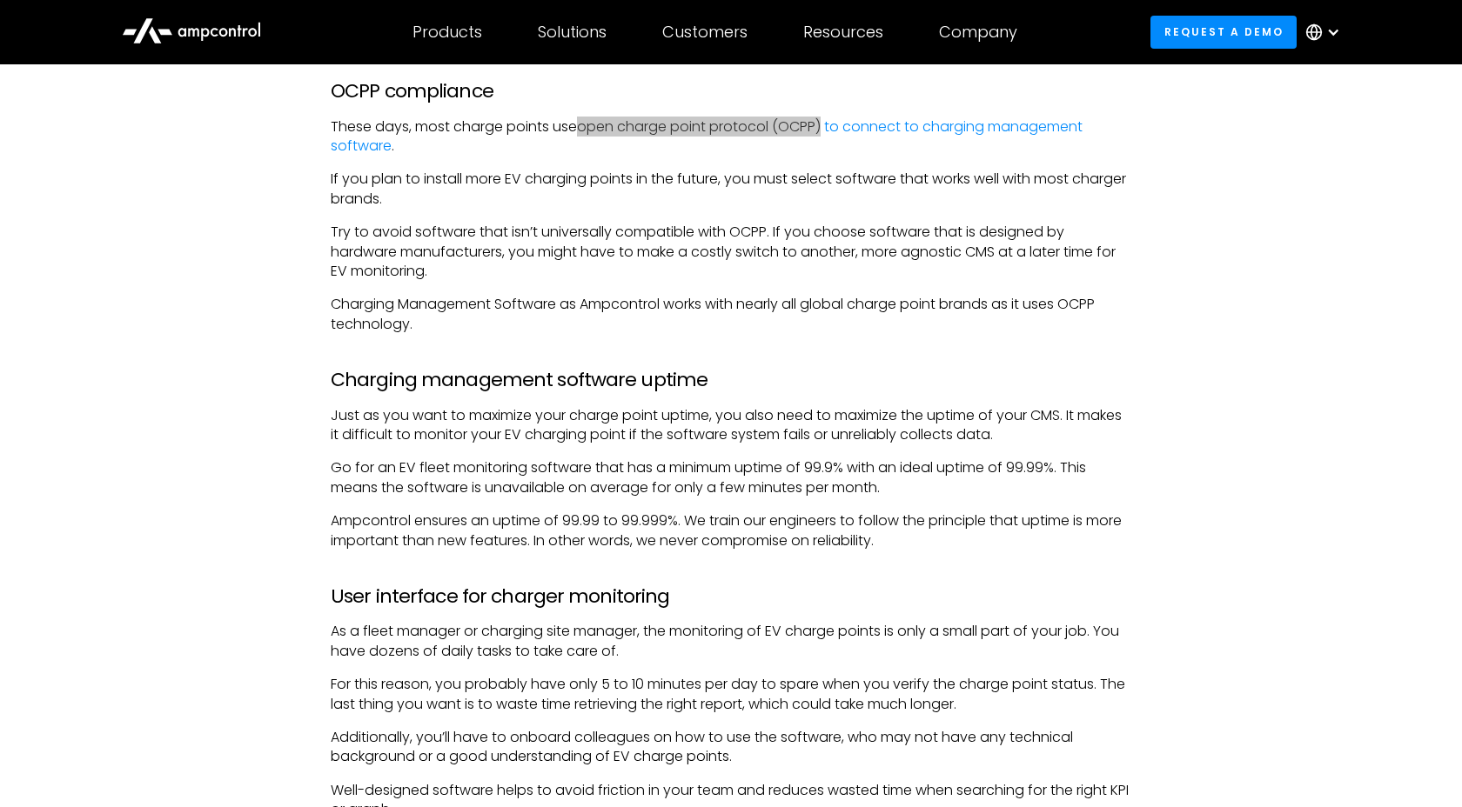
click at [826, 127] on p "These days, most charge points use open charge point protocol (OCPP) to connect…" at bounding box center [731, 136] width 801 height 39
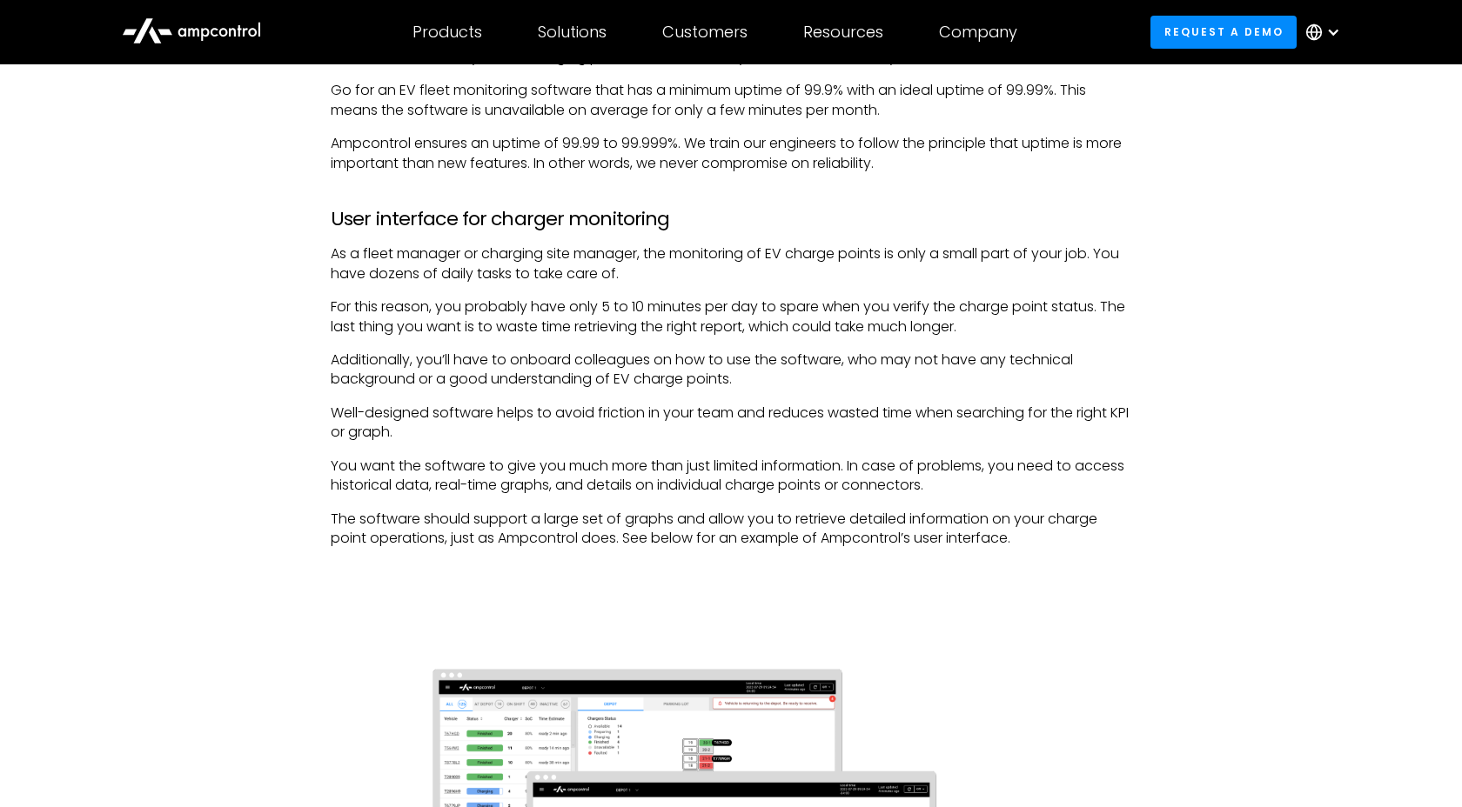
scroll to position [3132, 0]
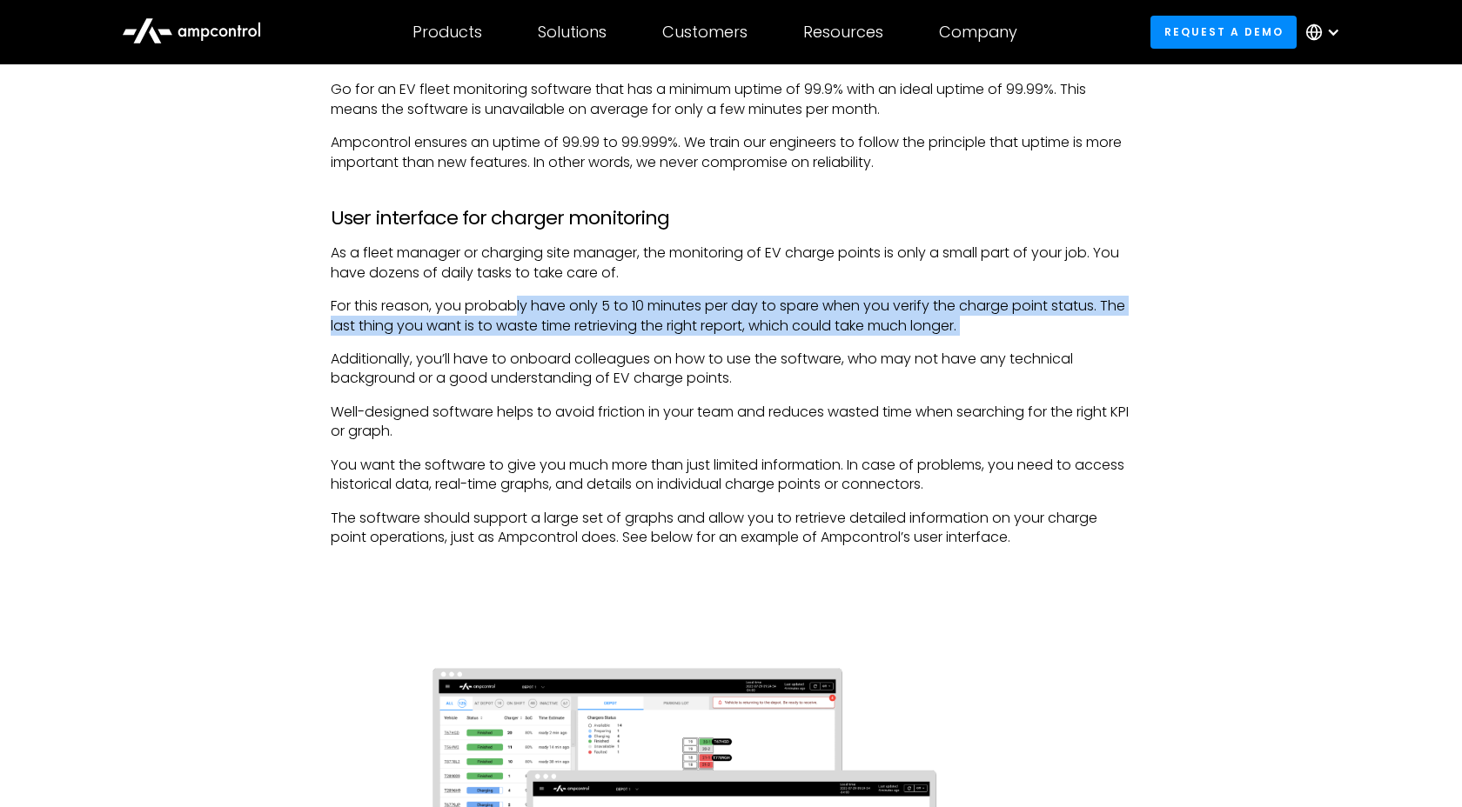
drag, startPoint x: 514, startPoint y: 299, endPoint x: 677, endPoint y: 344, distance: 168.7
click at [677, 344] on div "When operating an EV fleet, poor operation and maintenance of EV charging point…" at bounding box center [731, 343] width 801 height 4527
